Goal: Find contact information: Find contact information

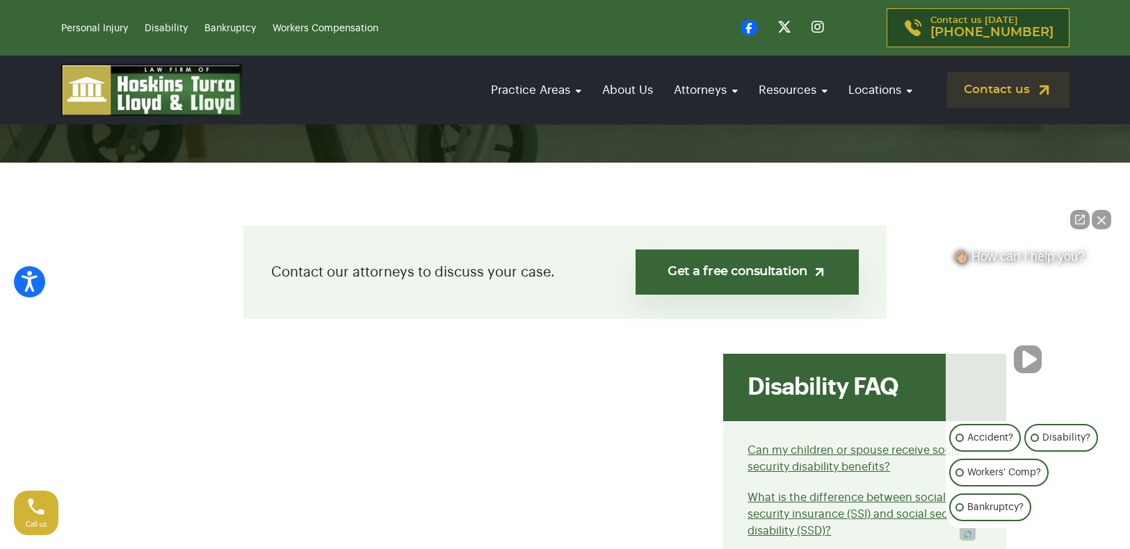
scroll to position [278, 0]
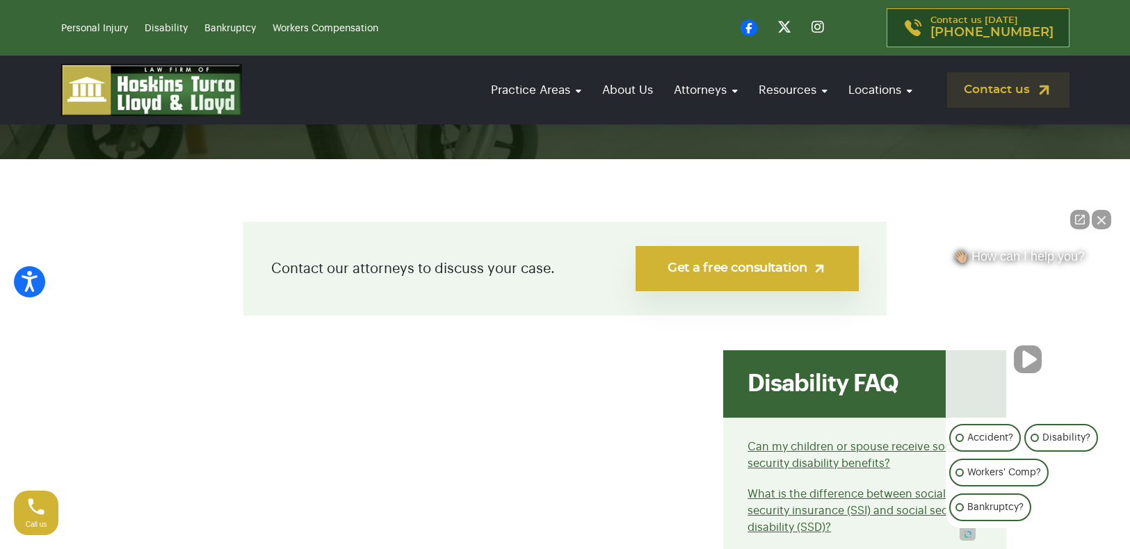
click at [747, 260] on link "Get a free consultation" at bounding box center [746, 268] width 223 height 45
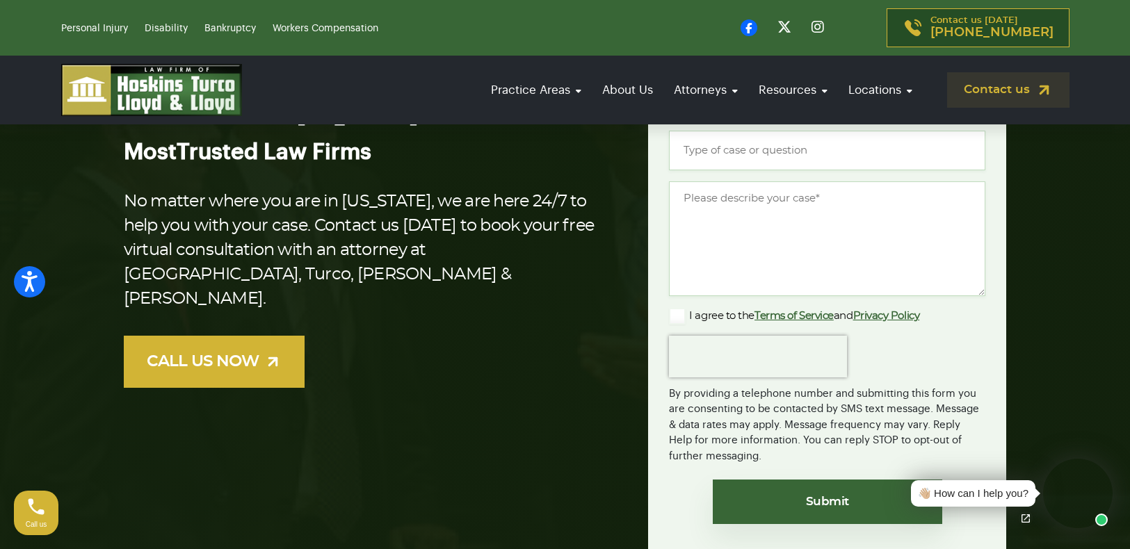
scroll to position [278, 0]
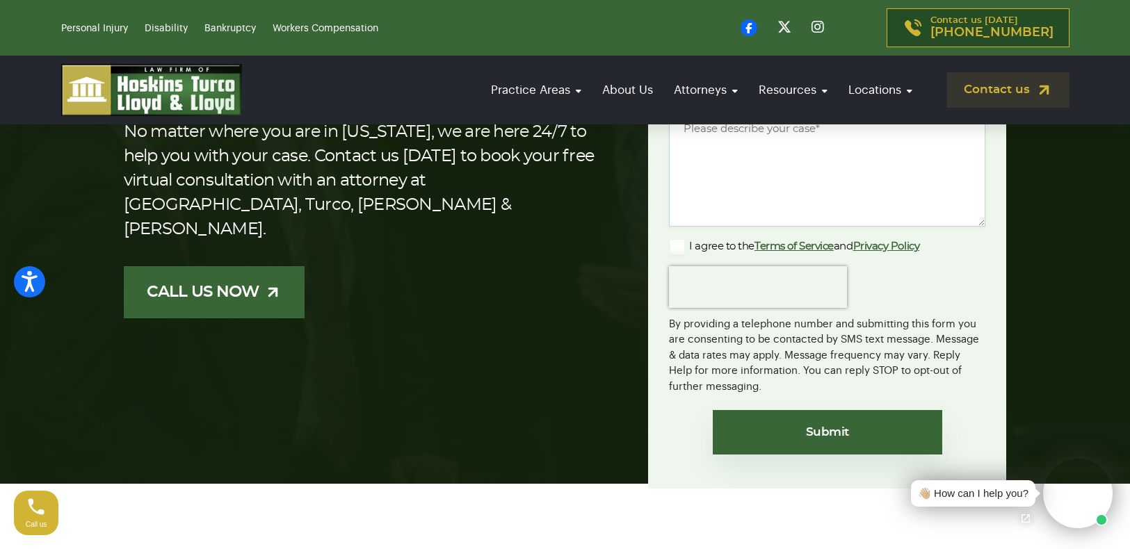
click at [172, 266] on link "CALL US NOW" at bounding box center [214, 292] width 181 height 52
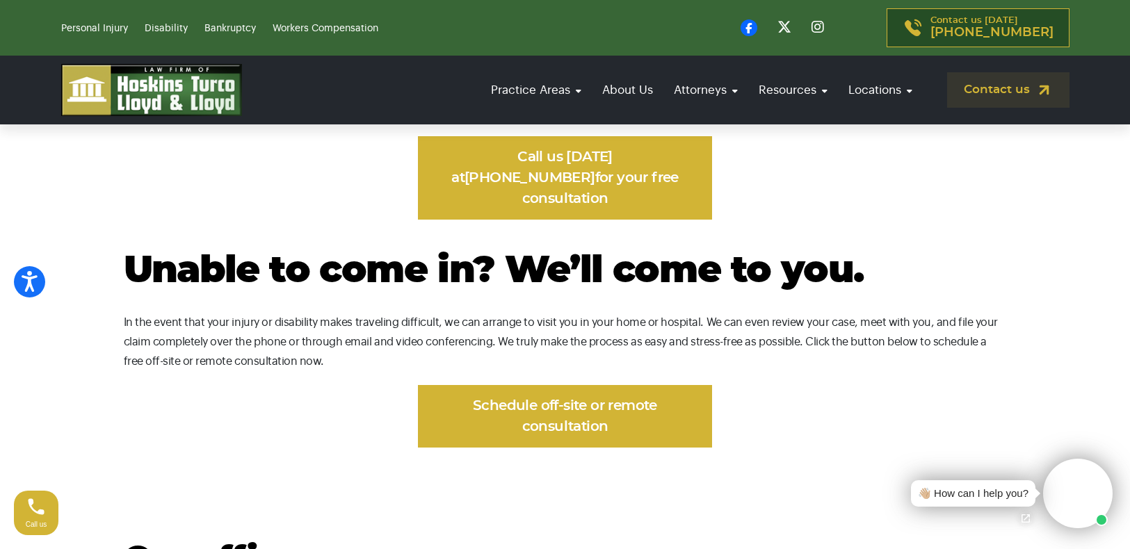
scroll to position [904, 0]
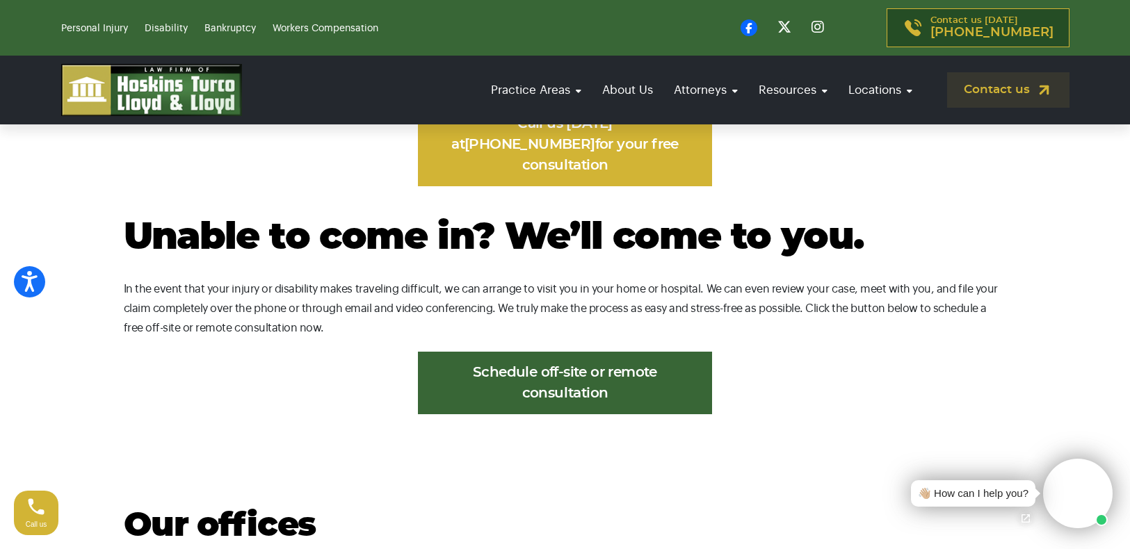
click at [546, 352] on link "Schedule off-site or remote consultation" at bounding box center [565, 383] width 294 height 63
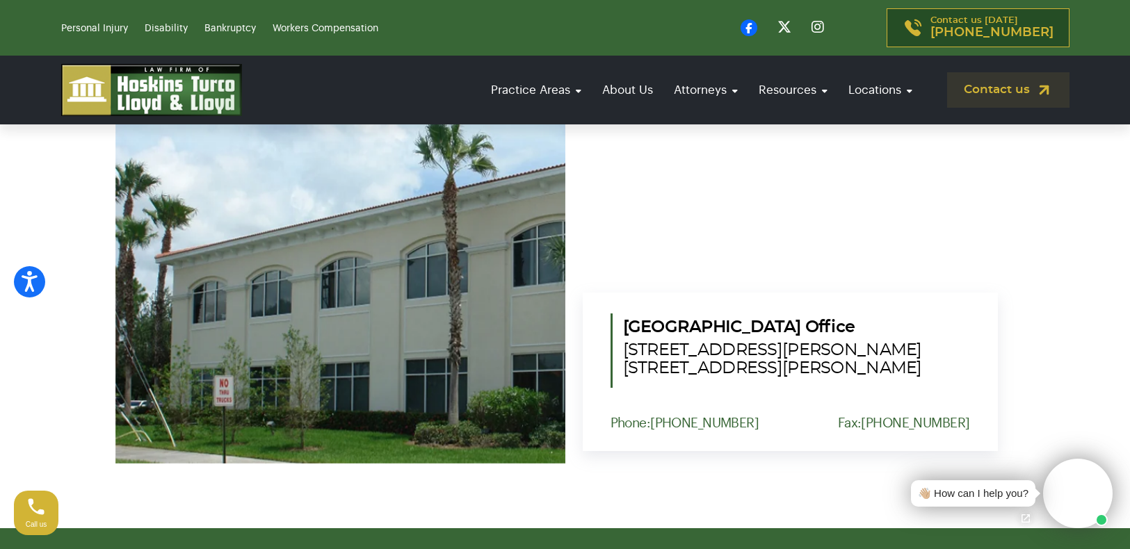
scroll to position [1425, 0]
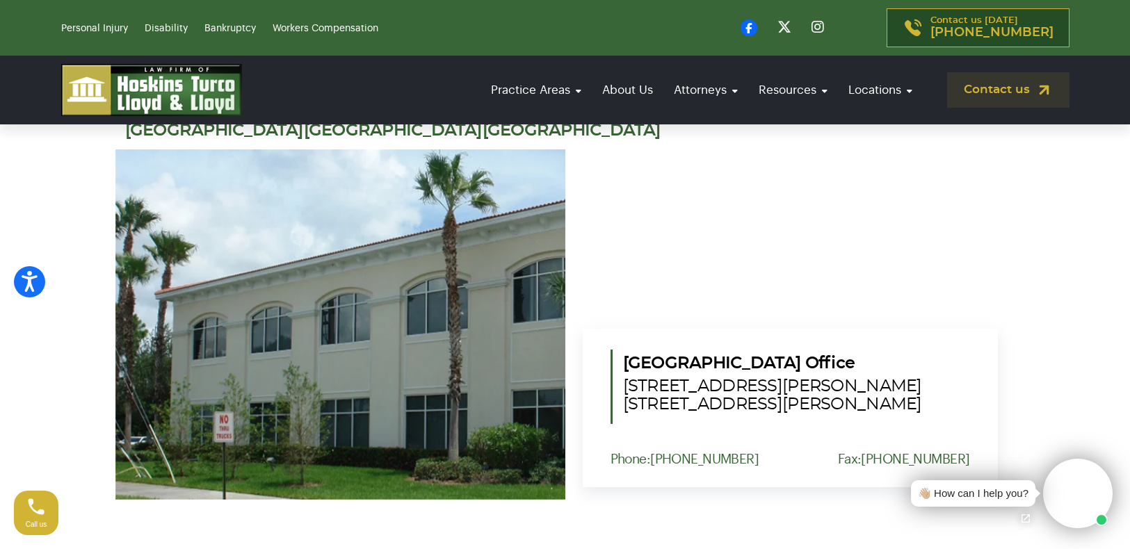
click at [1076, 302] on section "Our offices Port St. Lucie Fort Pierce Vero Beach Okeechobee Port St. Lucie Off…" at bounding box center [565, 245] width 1130 height 640
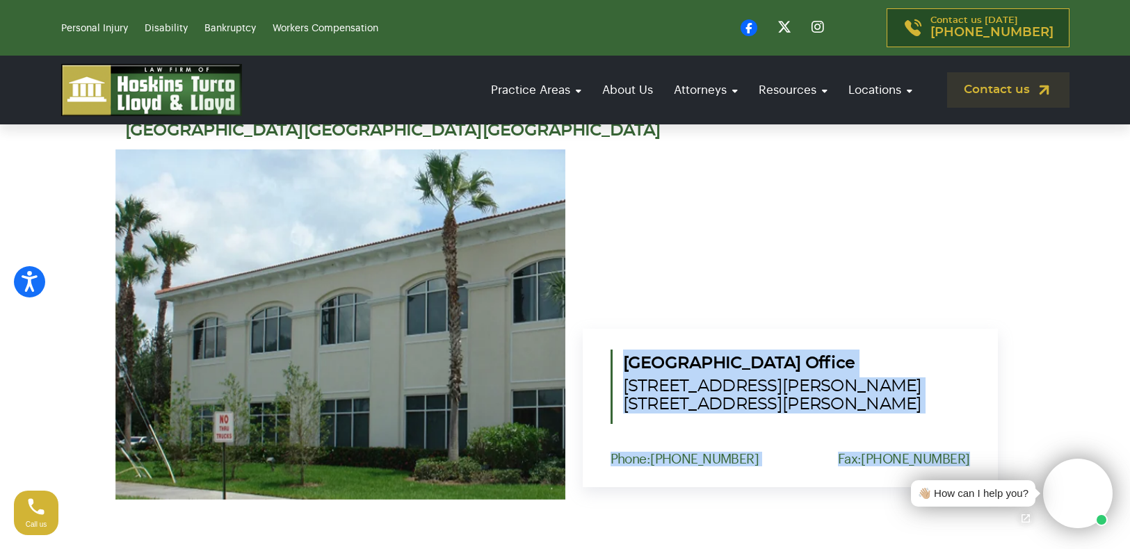
drag, startPoint x: 623, startPoint y: 300, endPoint x: 983, endPoint y: 407, distance: 375.7
click at [983, 407] on div "Port St. Lucie Office 1555 NW St. Lucie West Blvd. Suite 203, Port St. Lucie, F…" at bounding box center [790, 408] width 415 height 159
copy div "Port St. Lucie Office 1555 NW St. Lucie West Blvd. Suite 203, Port St. Lucie, F…"
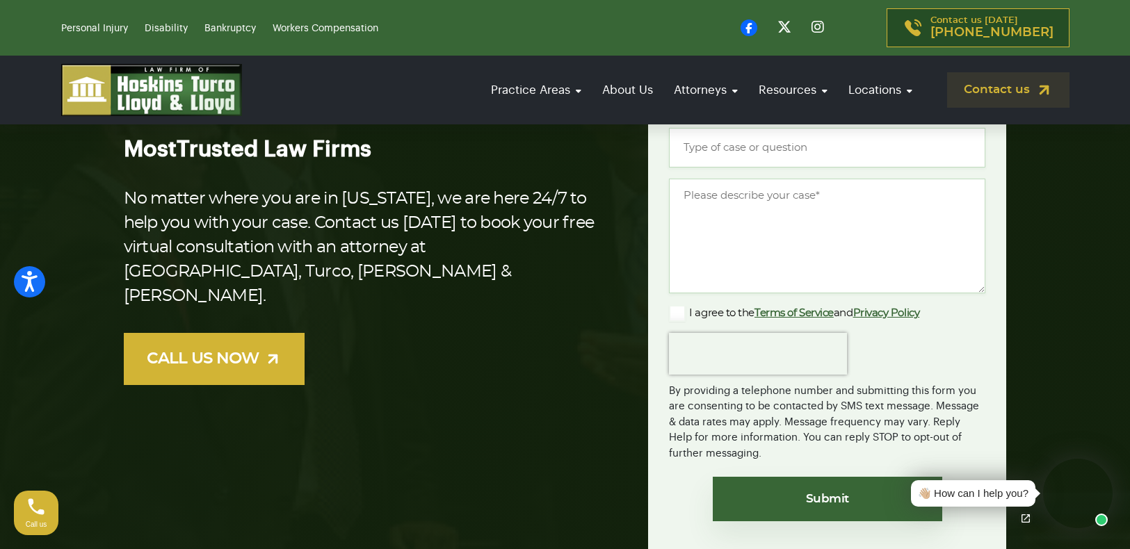
scroll to position [0, 0]
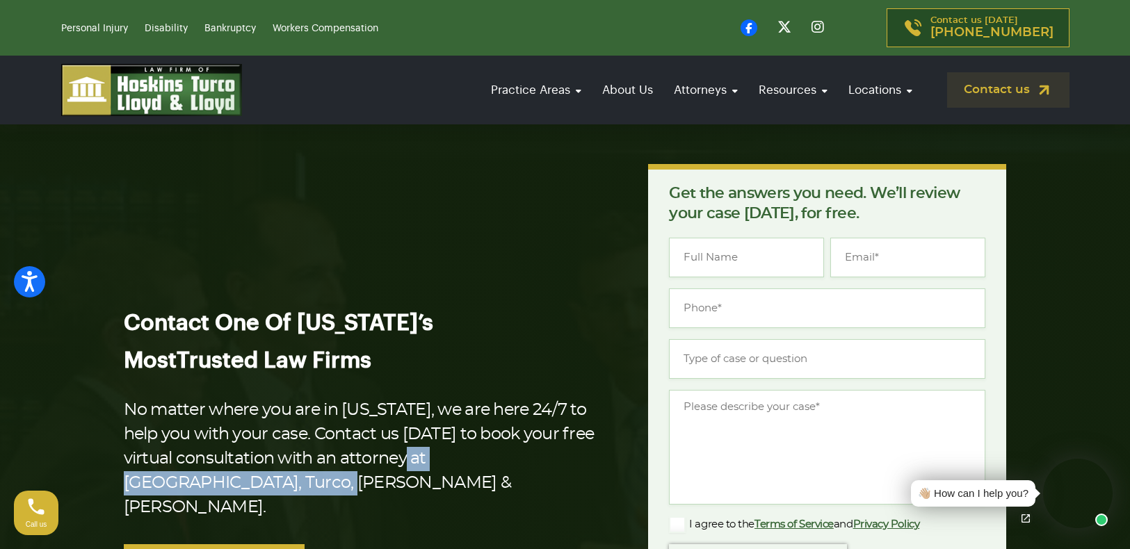
drag, startPoint x: 382, startPoint y: 451, endPoint x: 574, endPoint y: 470, distance: 193.6
click at [574, 470] on p "No matter where you are in Florida, we are here 24/7 to help you with your case…" at bounding box center [364, 459] width 480 height 122
drag, startPoint x: 574, startPoint y: 470, endPoint x: 495, endPoint y: 452, distance: 81.3
copy p "Hoskins, Turco, Lloyd & Lloyd."
